Goal: Find specific page/section: Find specific page/section

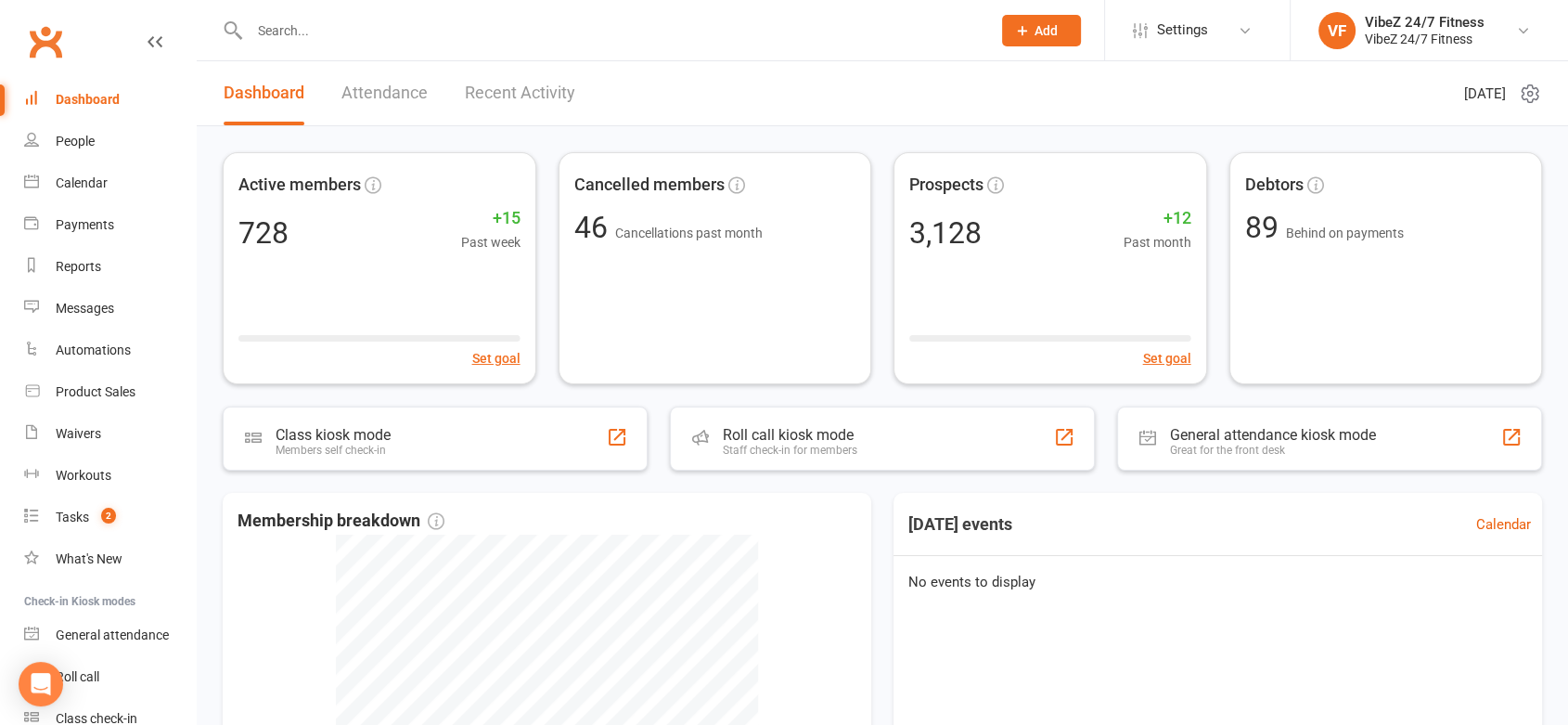
click at [320, 39] on input "text" at bounding box center [611, 31] width 734 height 26
click at [102, 205] on link "Payments" at bounding box center [110, 225] width 172 height 42
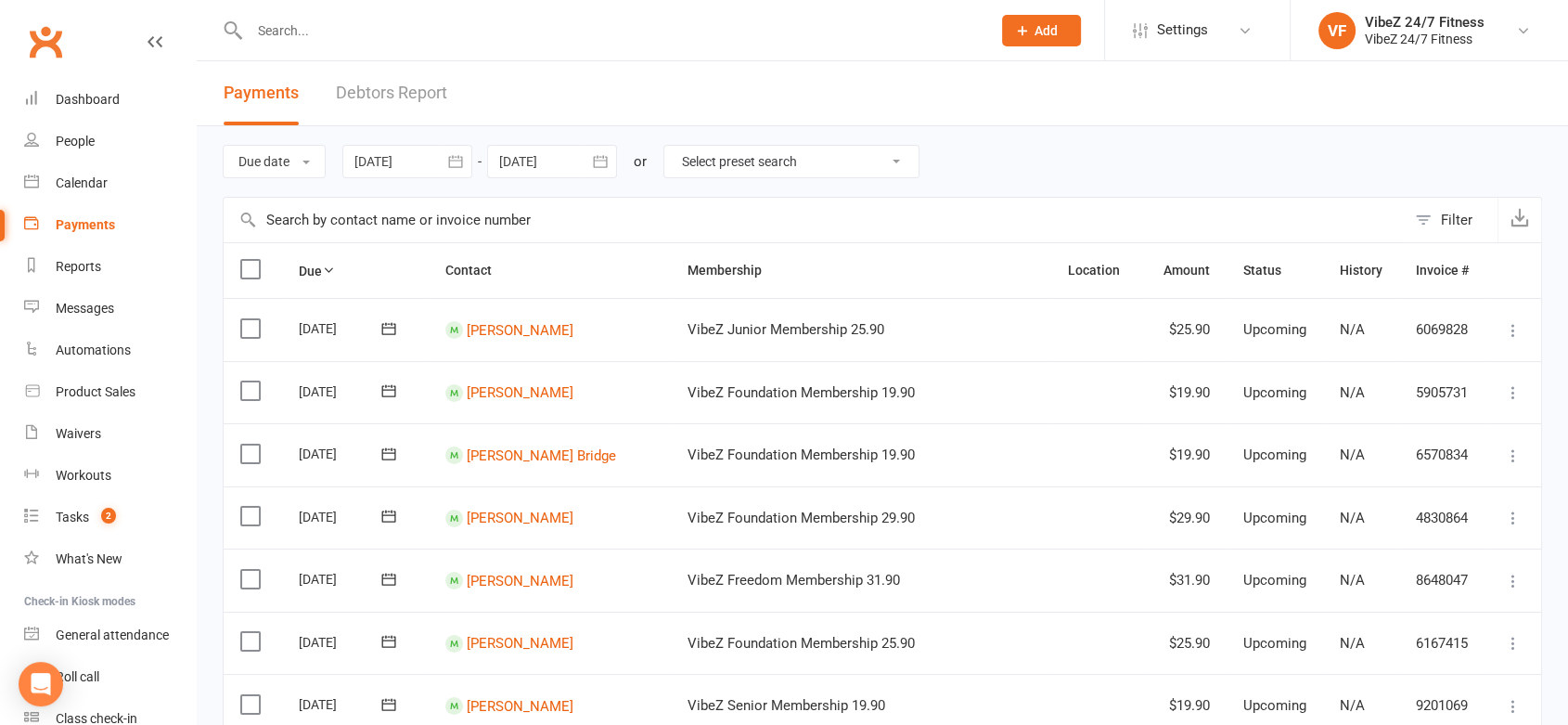
click at [352, 101] on link "Debtors Report" at bounding box center [391, 93] width 111 height 64
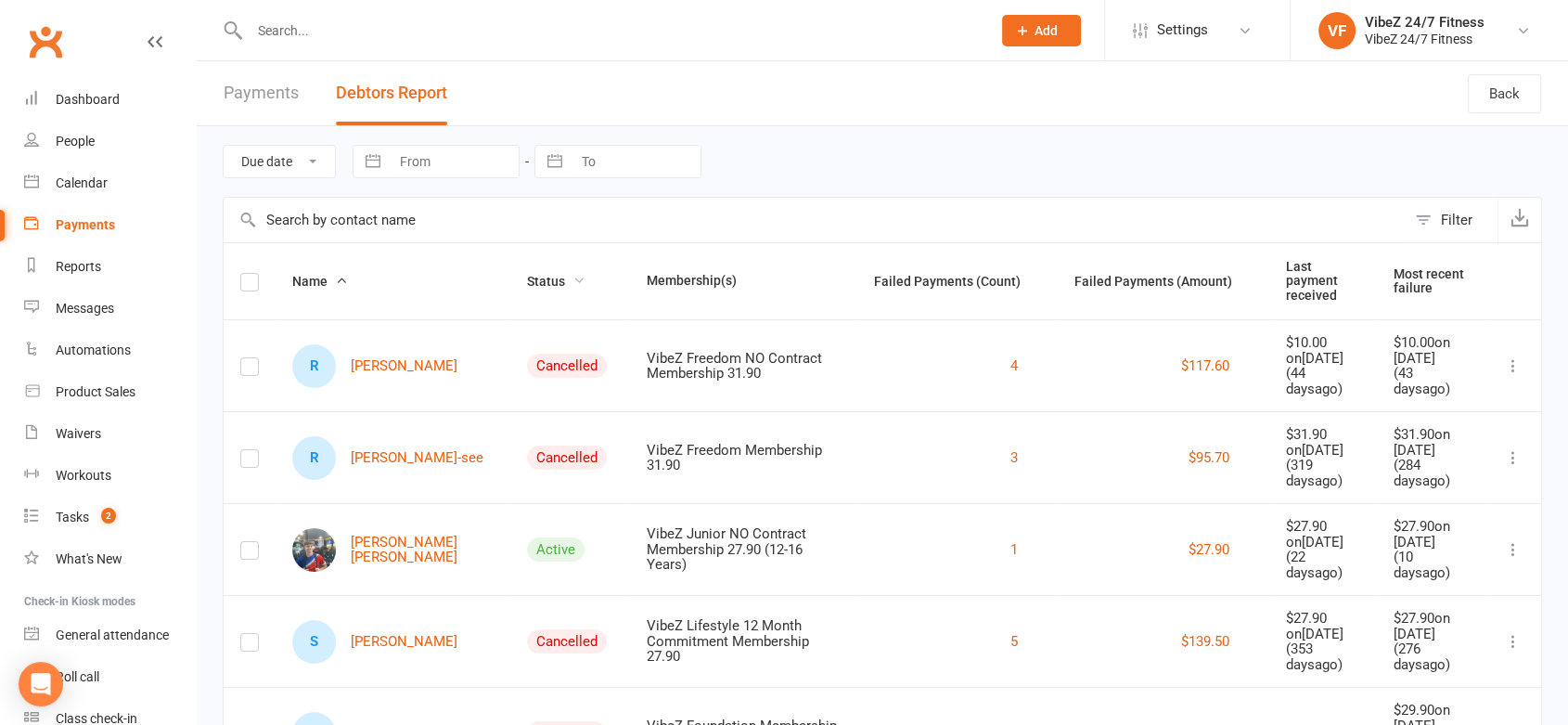
click at [527, 273] on span "Status" at bounding box center [556, 281] width 59 height 15
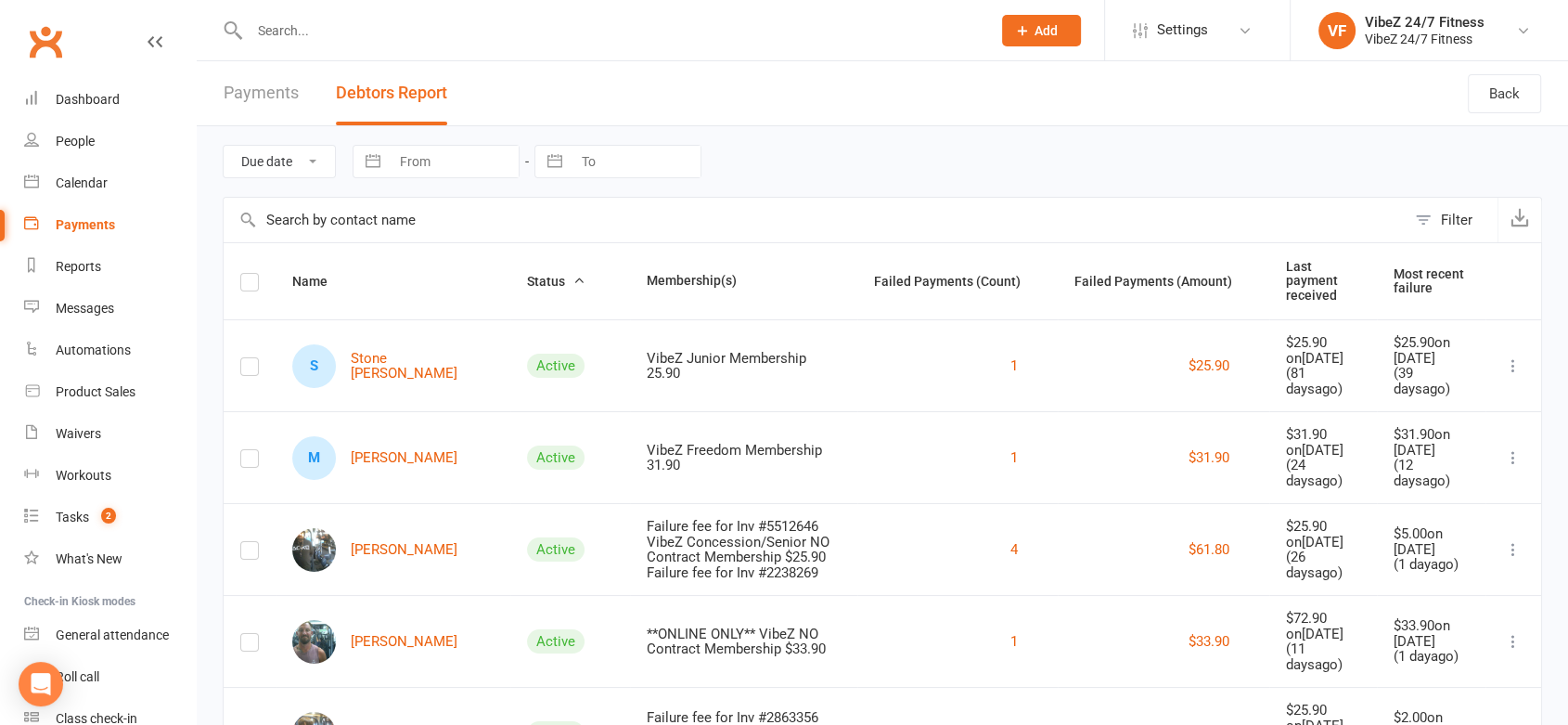
click at [437, 39] on input "text" at bounding box center [611, 31] width 734 height 26
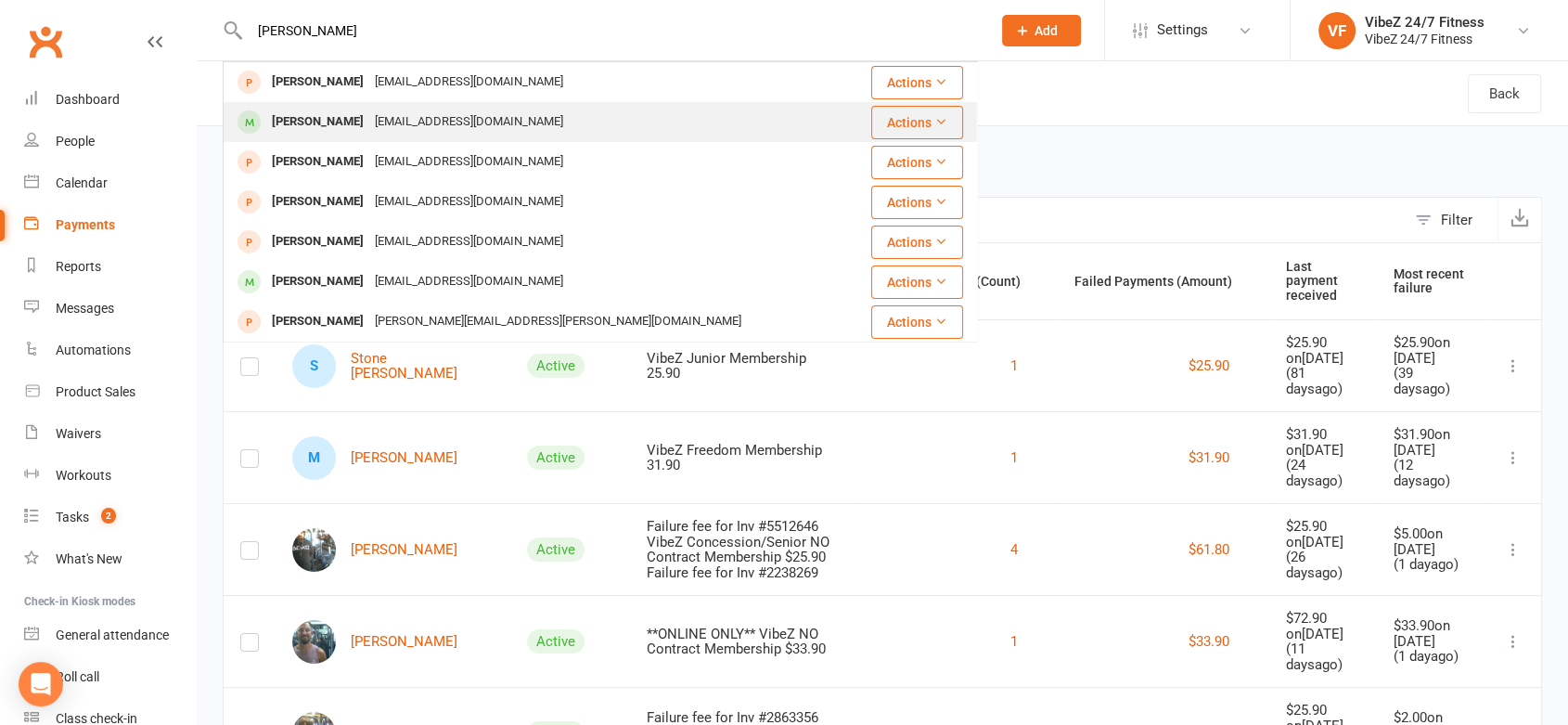
type input "[PERSON_NAME]"
click at [347, 107] on div "[PERSON_NAME] [EMAIL_ADDRESS][DOMAIN_NAME]" at bounding box center [537, 121] width 625 height 38
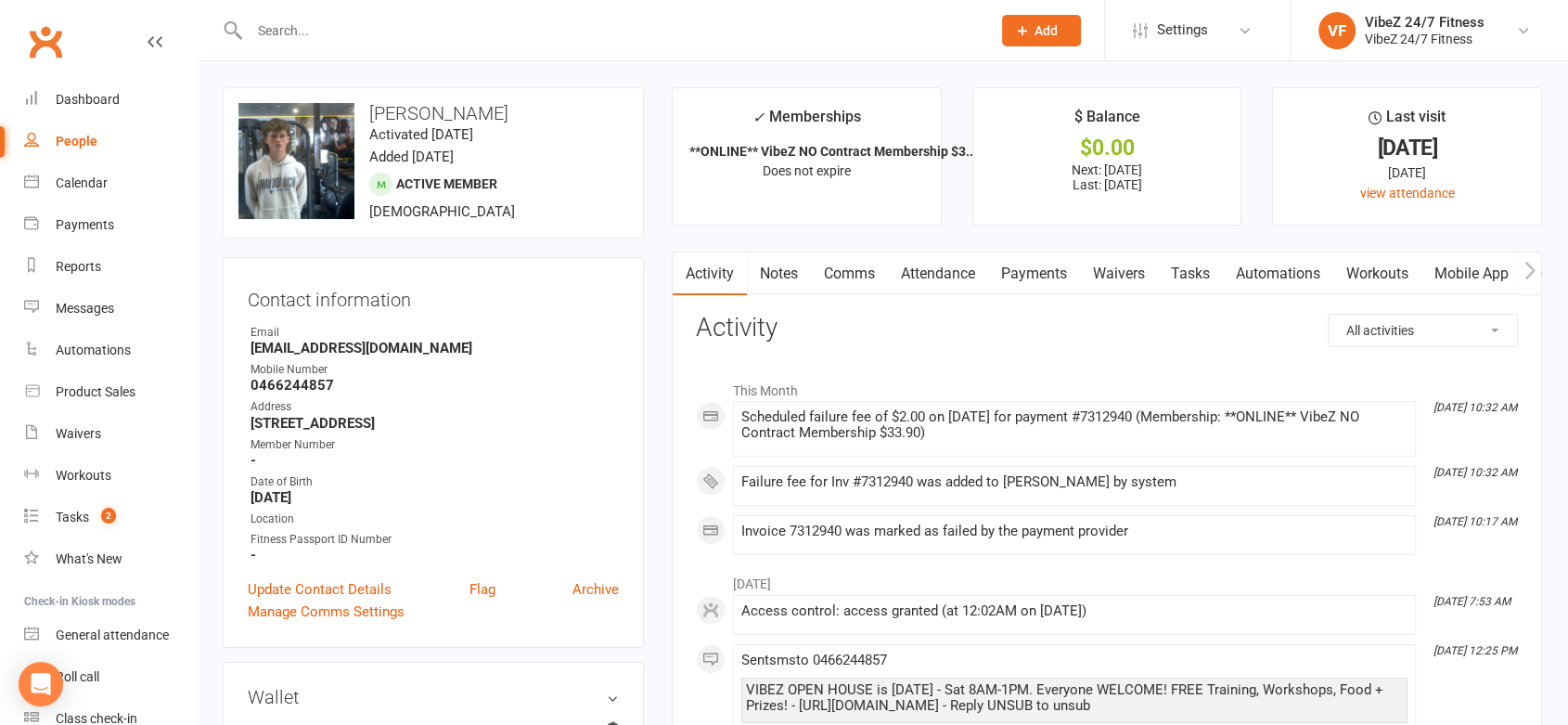
click at [1023, 277] on link "Payments" at bounding box center [1034, 274] width 91 height 43
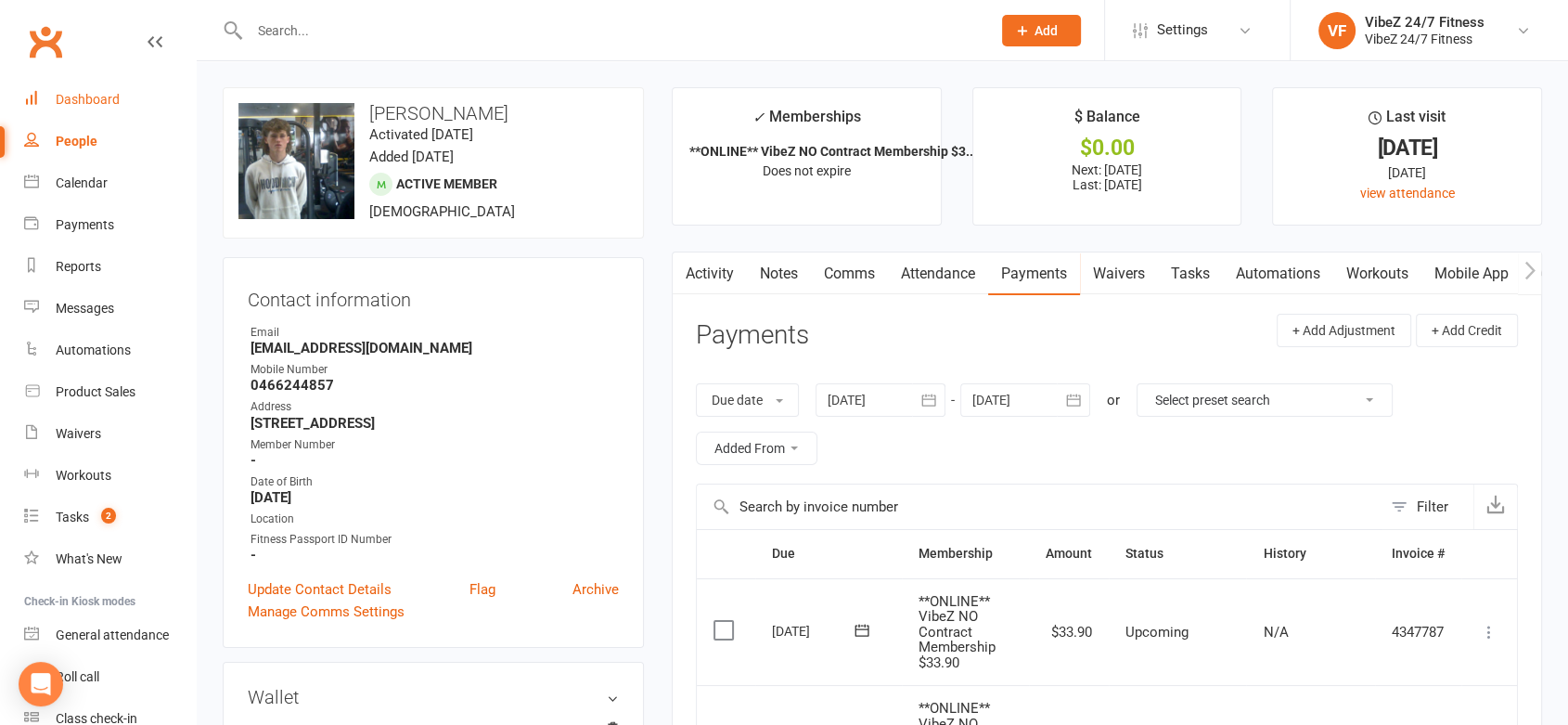
click at [106, 89] on link "Dashboard" at bounding box center [110, 100] width 172 height 42
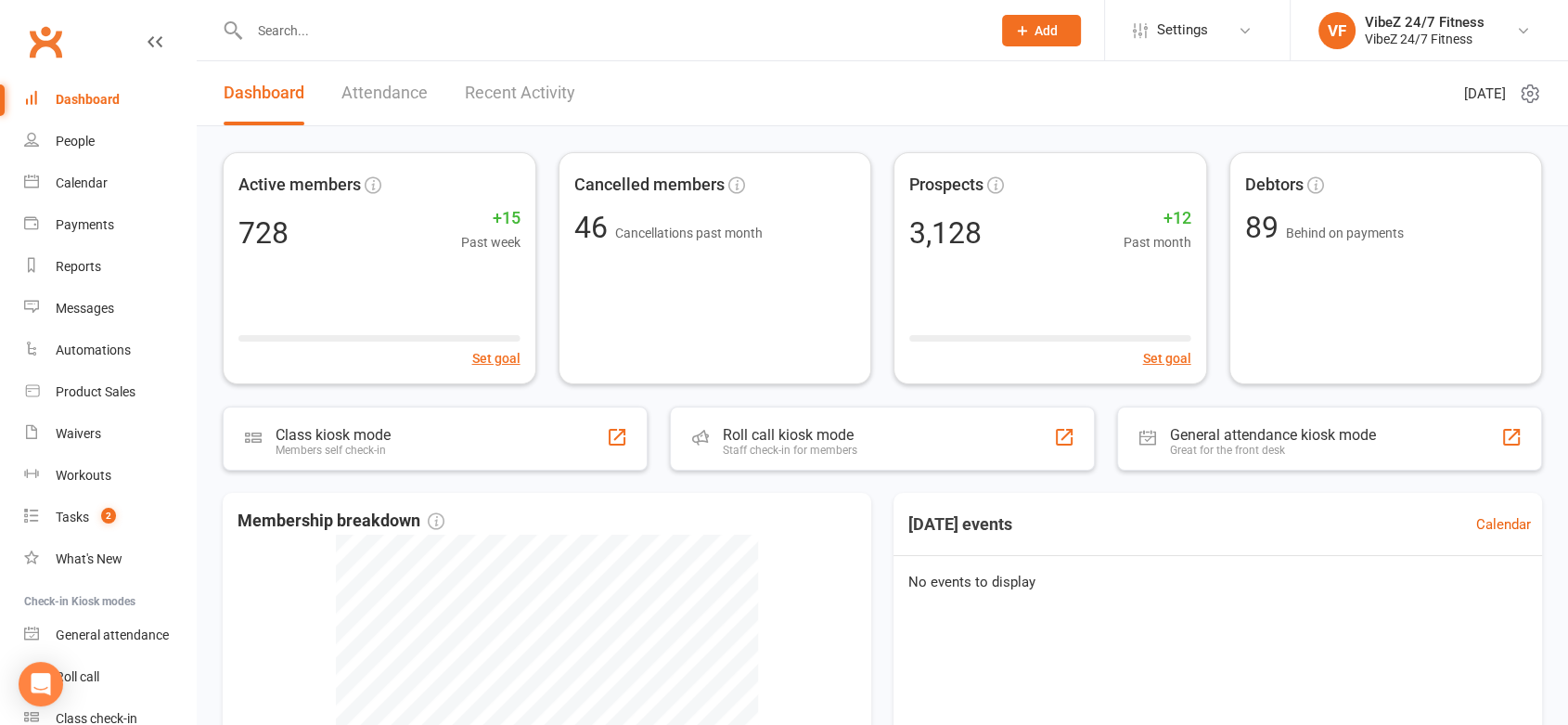
click at [507, 90] on link "Recent Activity" at bounding box center [520, 93] width 110 height 64
